Goal: Obtain resource: Download file/media

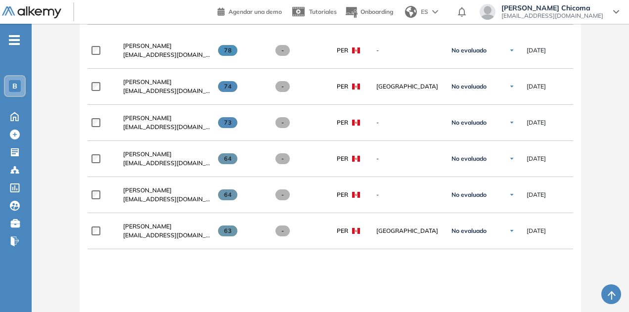
scroll to position [346, 0]
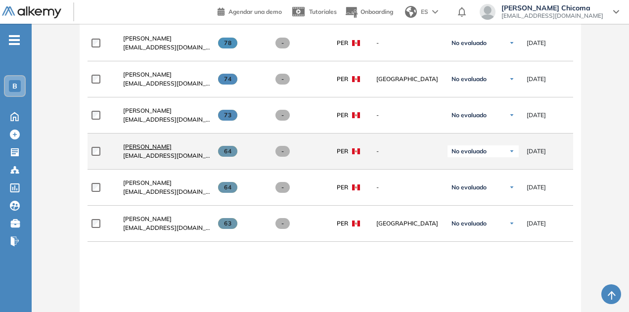
click at [144, 147] on span "[PERSON_NAME]" at bounding box center [147, 146] width 48 height 7
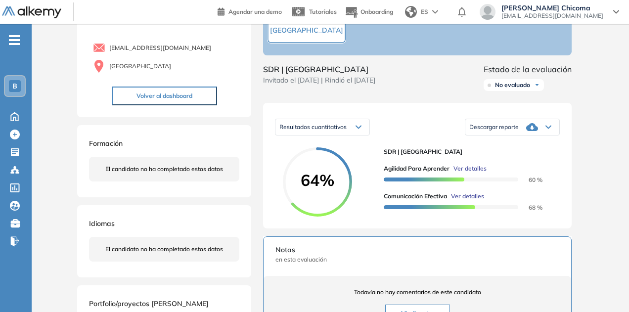
scroll to position [39, 0]
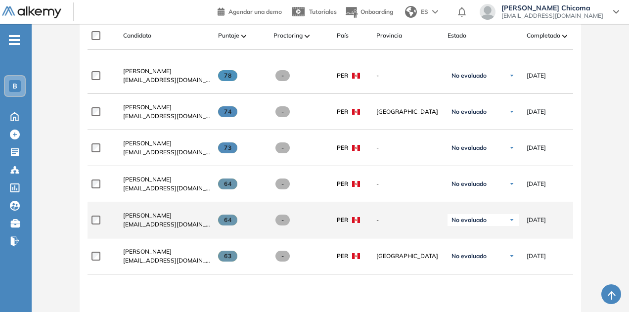
scroll to position [396, 0]
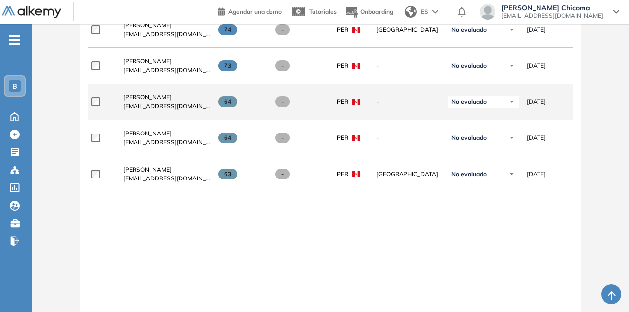
click at [150, 101] on span "[PERSON_NAME]" at bounding box center [147, 97] width 48 height 7
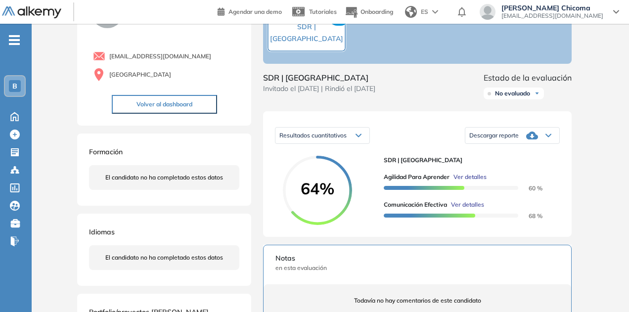
scroll to position [39, 0]
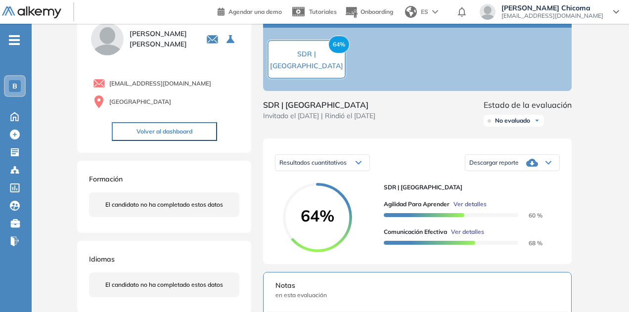
click at [522, 173] on div "Descargar reporte" at bounding box center [513, 163] width 94 height 20
click at [529, 198] on li "Descargar informe resumido" at bounding box center [507, 194] width 74 height 10
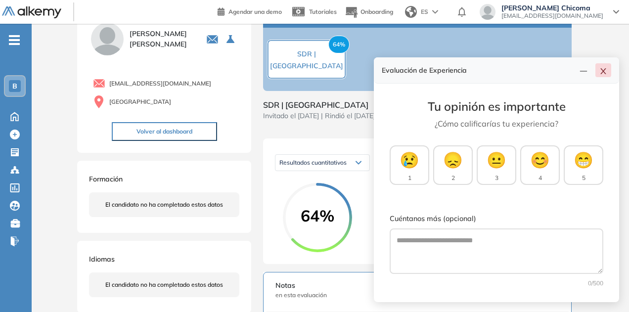
click at [610, 68] on button "button" at bounding box center [604, 70] width 16 height 14
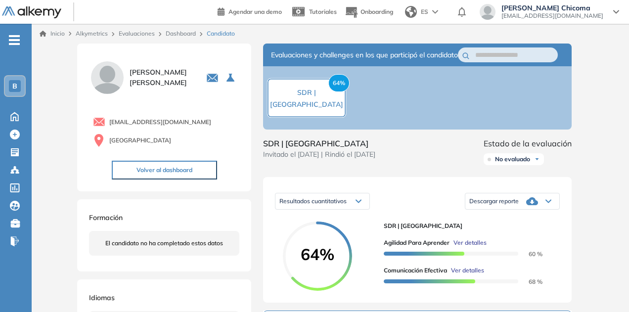
scroll to position [0, 0]
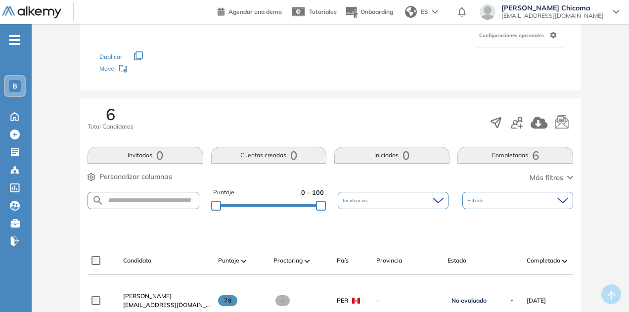
scroll to position [247, 0]
